Goal: Transaction & Acquisition: Download file/media

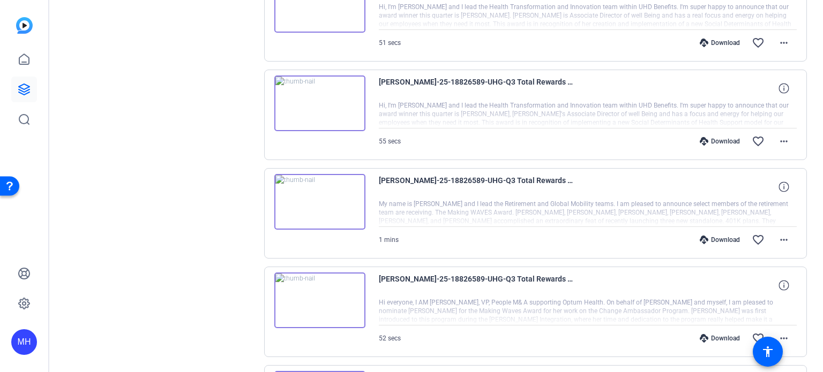
scroll to position [178, 0]
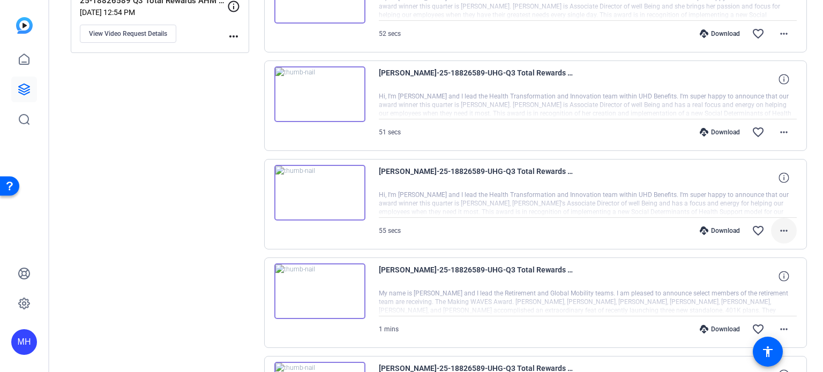
click at [779, 230] on mat-icon "more_horiz" at bounding box center [783, 230] width 13 height 13
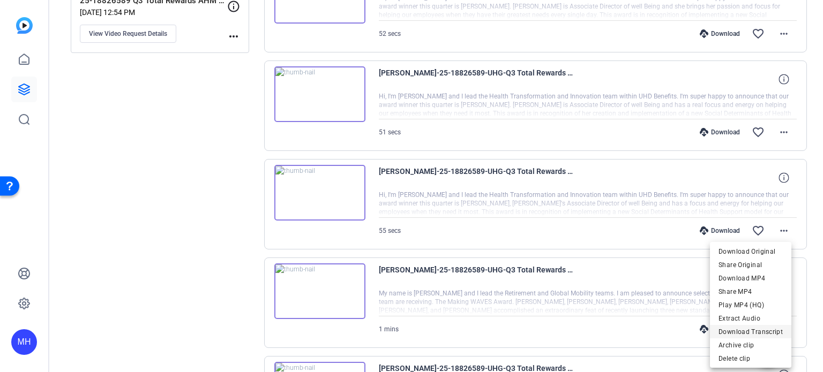
click at [743, 329] on span "Download Transcript" at bounding box center [750, 332] width 64 height 13
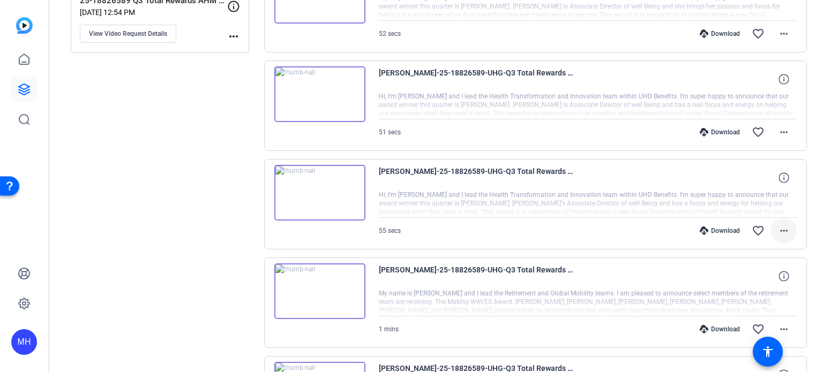
click at [782, 231] on mat-icon "more_horiz" at bounding box center [783, 230] width 13 height 13
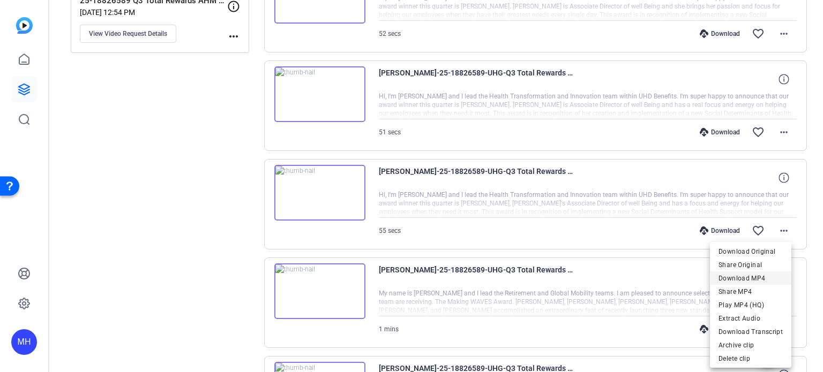
click at [743, 277] on span "Download MP4" at bounding box center [750, 278] width 64 height 13
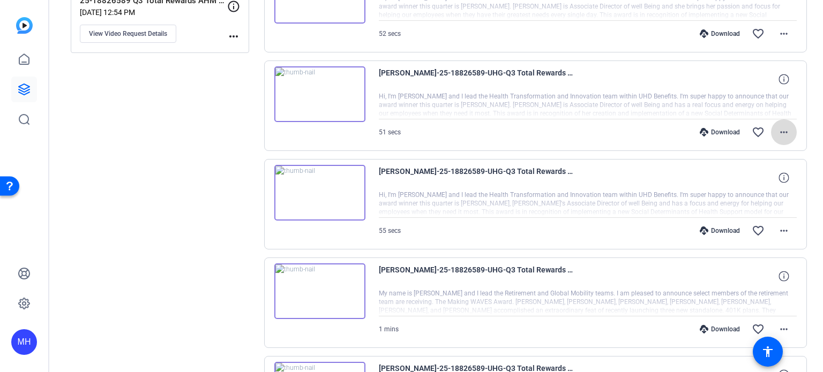
click at [778, 129] on mat-icon "more_horiz" at bounding box center [783, 132] width 13 height 13
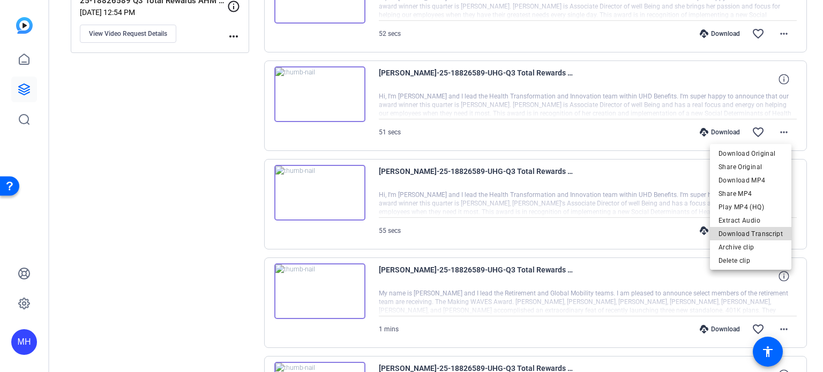
click at [754, 231] on span "Download Transcript" at bounding box center [750, 234] width 64 height 13
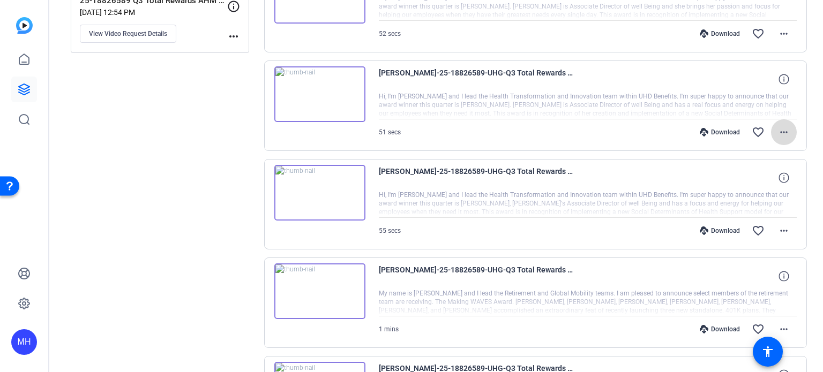
click at [777, 130] on mat-icon "more_horiz" at bounding box center [783, 132] width 13 height 13
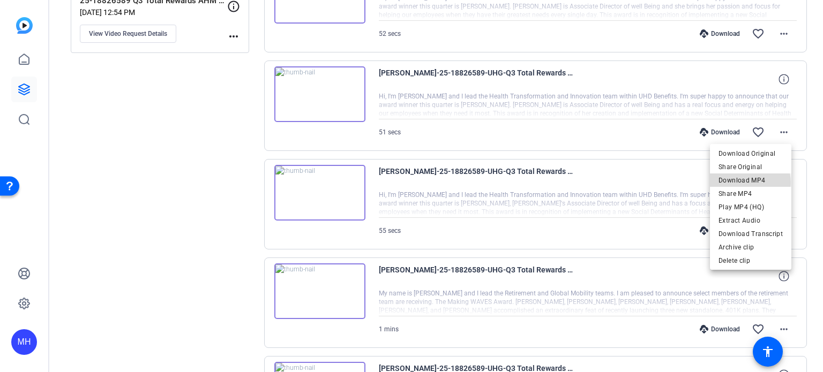
click at [746, 183] on span "Download MP4" at bounding box center [750, 180] width 64 height 13
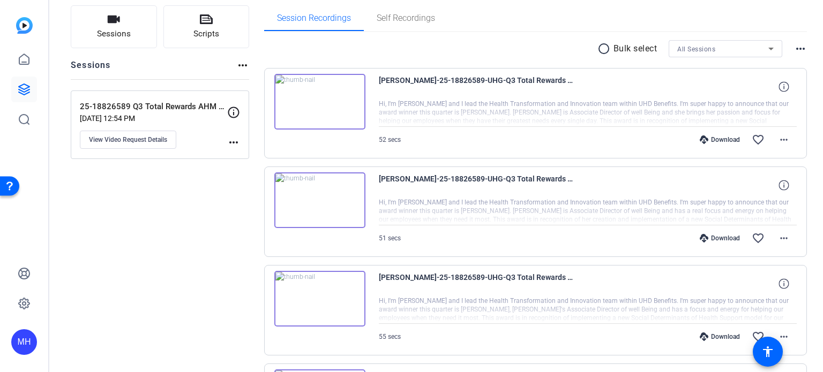
scroll to position [0, 0]
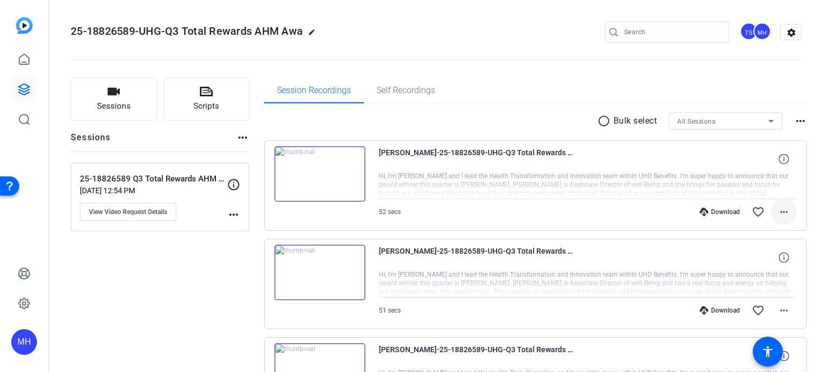
click at [777, 208] on mat-icon "more_horiz" at bounding box center [783, 212] width 13 height 13
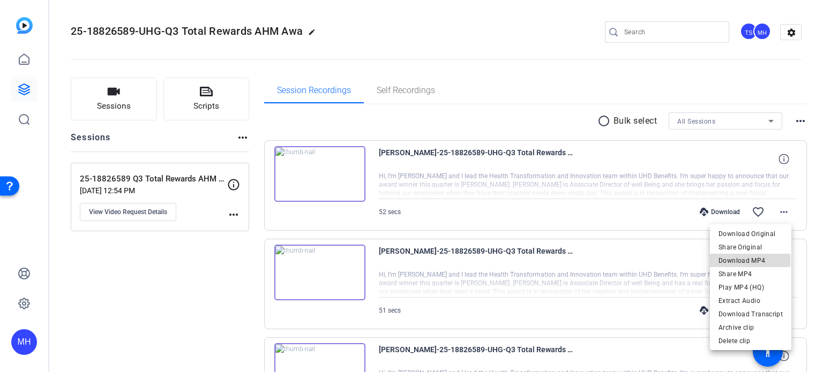
click at [746, 261] on span "Download MP4" at bounding box center [750, 260] width 64 height 13
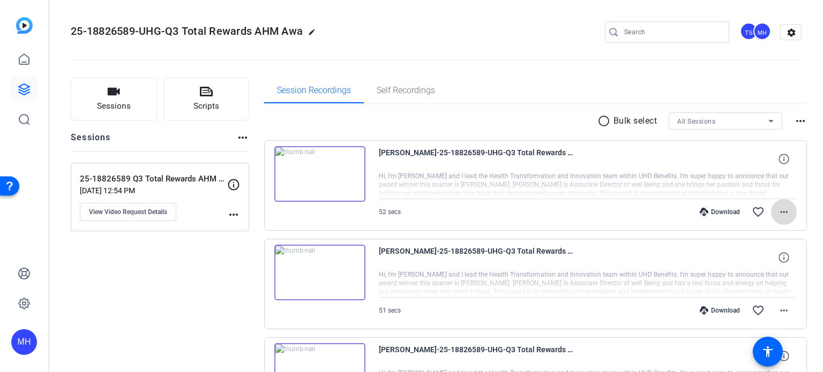
click at [780, 207] on mat-icon "more_horiz" at bounding box center [783, 212] width 13 height 13
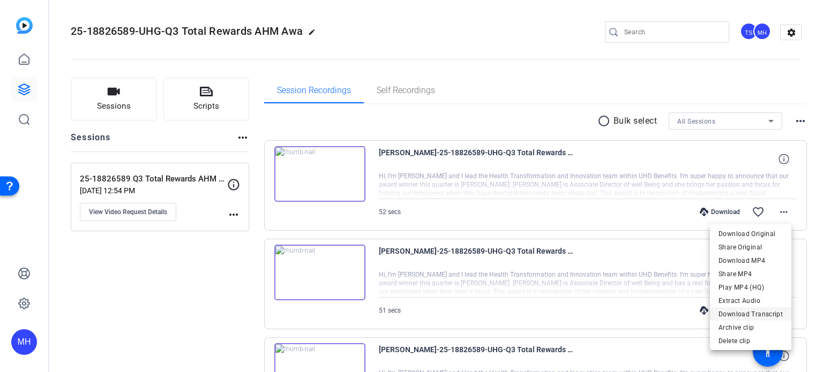
click at [762, 312] on span "Download Transcript" at bounding box center [750, 314] width 64 height 13
